Goal: Navigation & Orientation: Find specific page/section

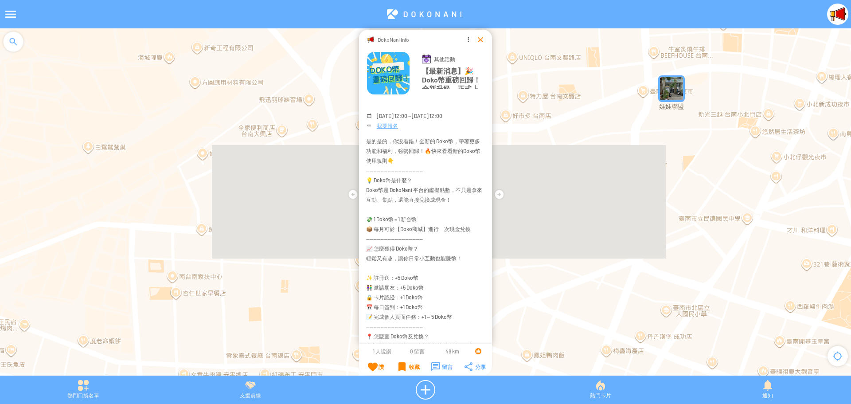
click at [478, 39] on div at bounding box center [480, 39] width 9 height 9
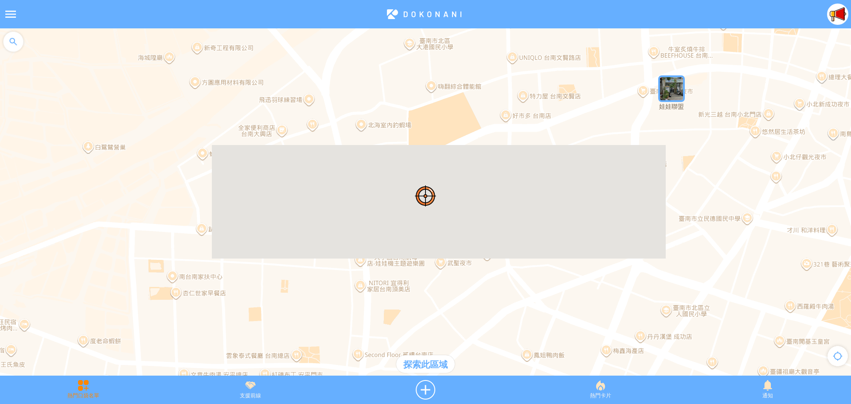
click at [91, 390] on div "熱門口袋名單" at bounding box center [83, 389] width 167 height 19
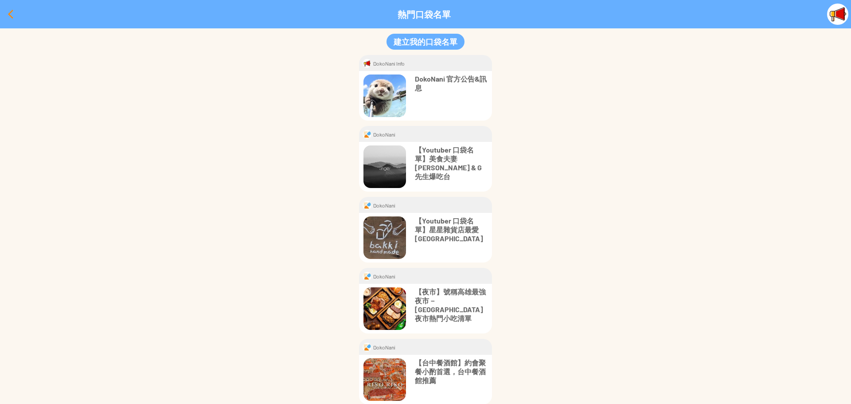
click at [7, 16] on div at bounding box center [10, 14] width 21 height 21
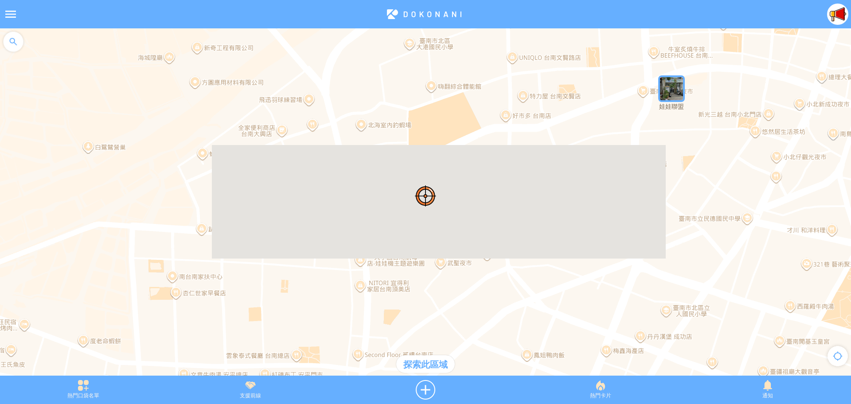
click at [11, 14] on div at bounding box center [10, 14] width 21 height 21
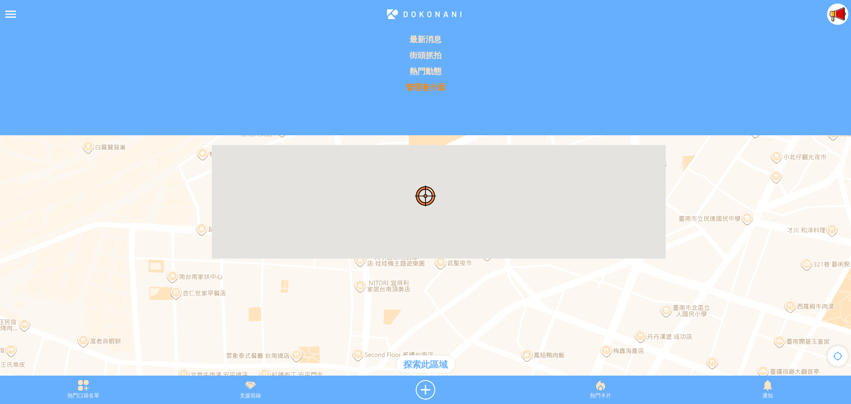
click at [437, 85] on p "管理者介面" at bounding box center [425, 87] width 840 height 11
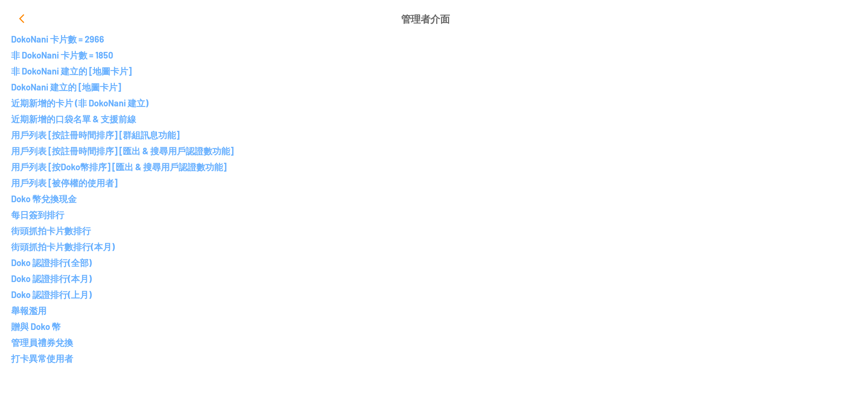
click at [21, 16] on div at bounding box center [21, 18] width 21 height 21
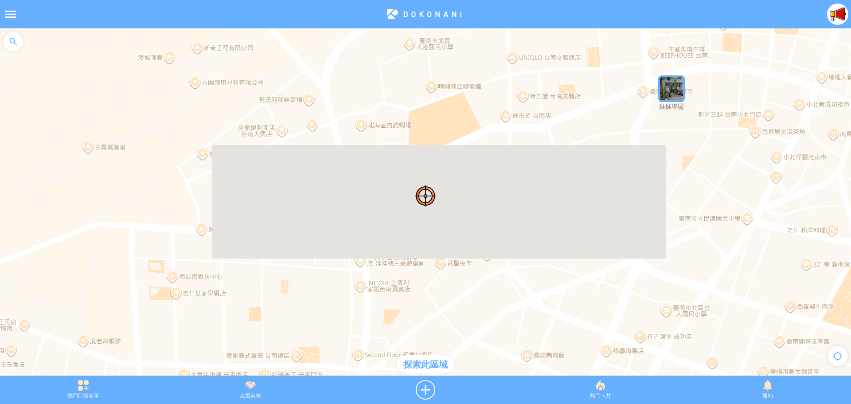
click at [840, 23] on img at bounding box center [837, 14] width 21 height 21
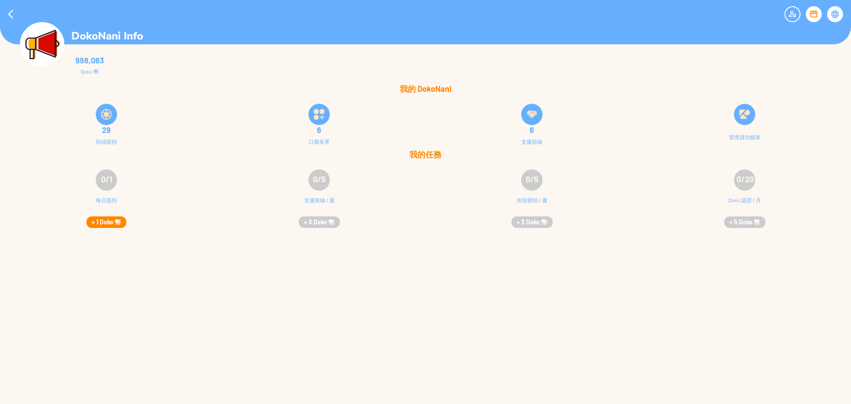
click at [109, 222] on button "+ 1 Doko 幣" at bounding box center [106, 222] width 40 height 12
